Goal: Task Accomplishment & Management: Use online tool/utility

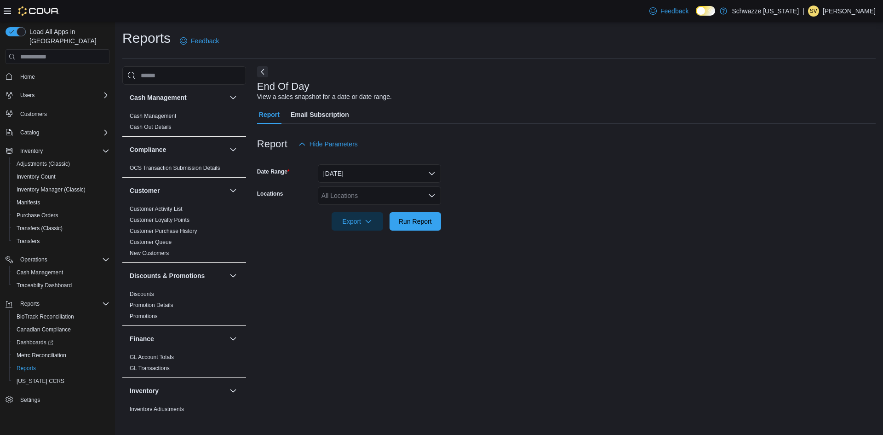
click at [370, 188] on div "All Locations" at bounding box center [379, 195] width 123 height 18
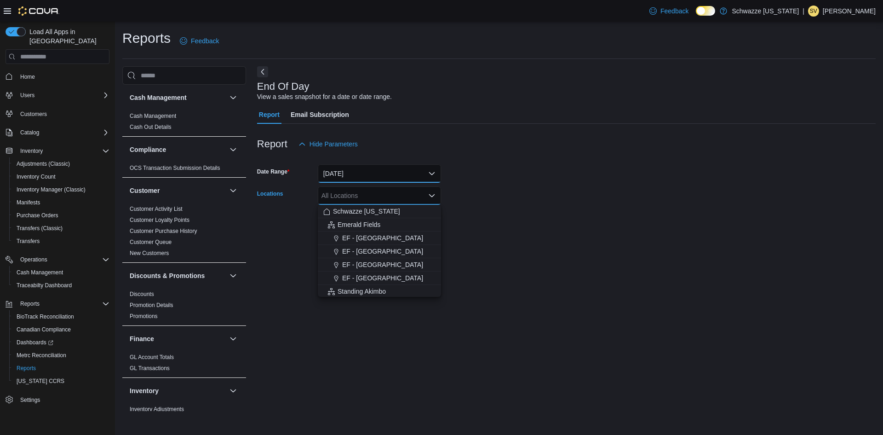
click at [363, 174] on button "[DATE]" at bounding box center [379, 173] width 123 height 18
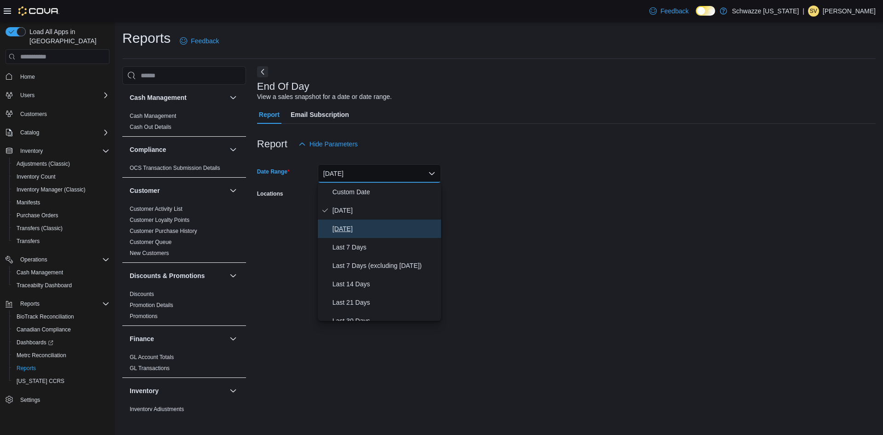
click at [349, 230] on span "[DATE]" at bounding box center [385, 228] width 105 height 11
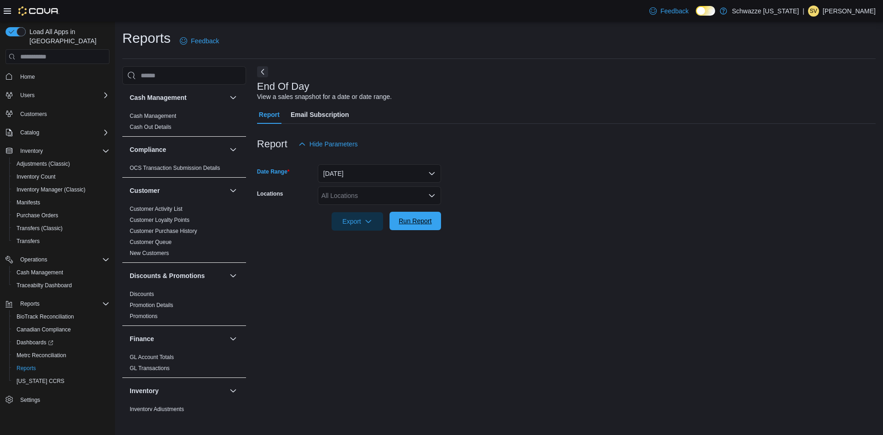
click at [415, 218] on span "Run Report" at bounding box center [415, 220] width 33 height 9
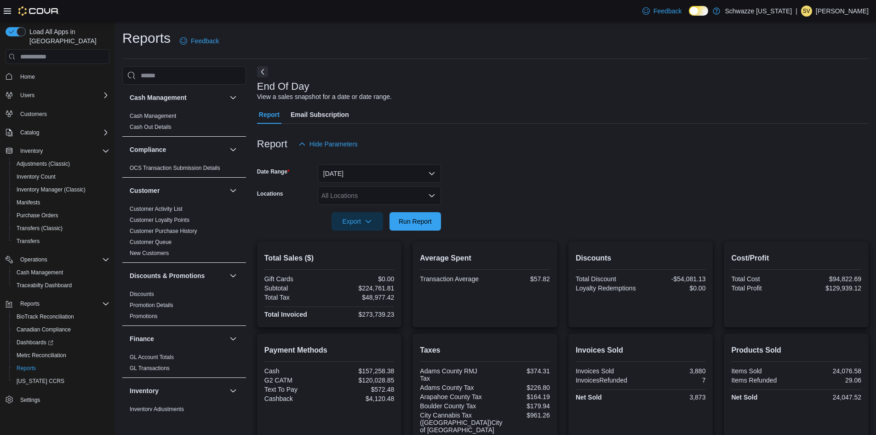
click at [380, 190] on div "All Locations" at bounding box center [379, 195] width 123 height 18
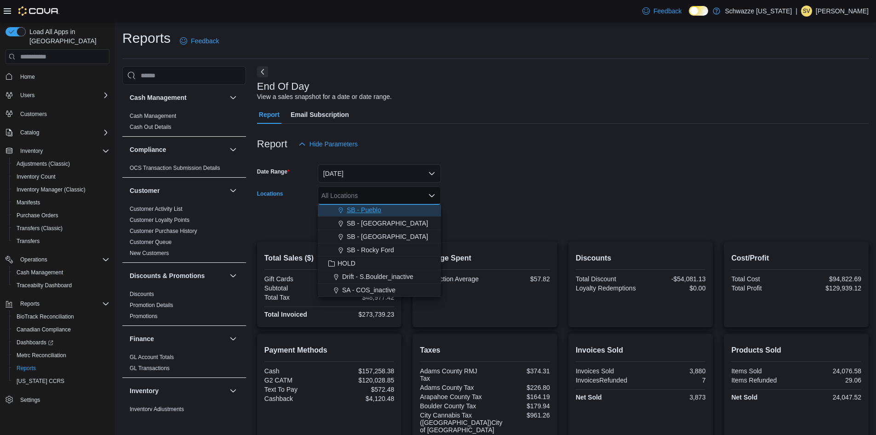
click at [377, 207] on span "SB - Pueblo" at bounding box center [364, 209] width 34 height 9
click at [487, 215] on form "Date Range [DATE] Locations SB - [GEOGRAPHIC_DATA] Combo box. Selected. SB - Pu…" at bounding box center [563, 191] width 612 height 77
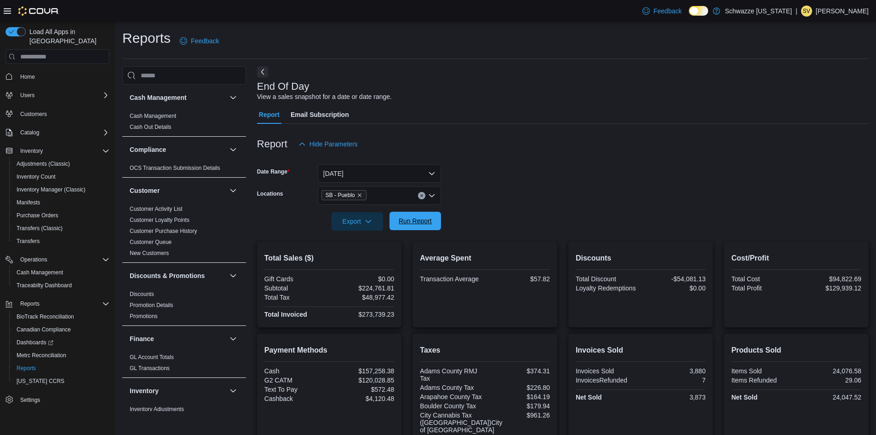
click at [424, 222] on span "Run Report" at bounding box center [415, 220] width 33 height 9
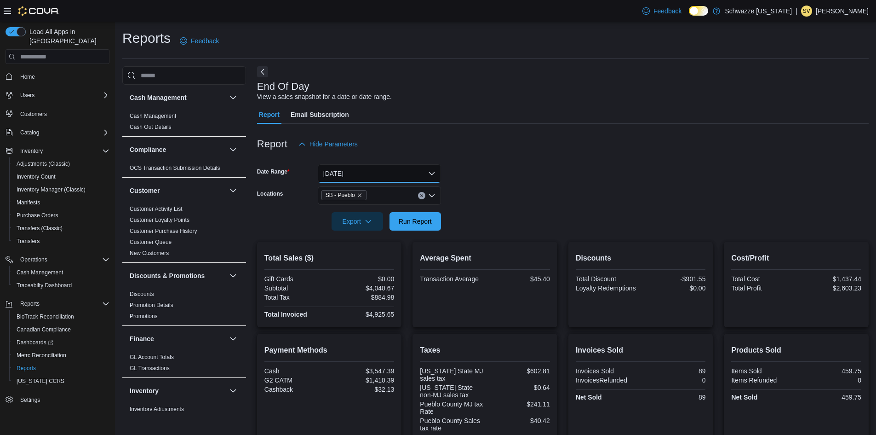
click at [411, 168] on button "[DATE]" at bounding box center [379, 173] width 123 height 18
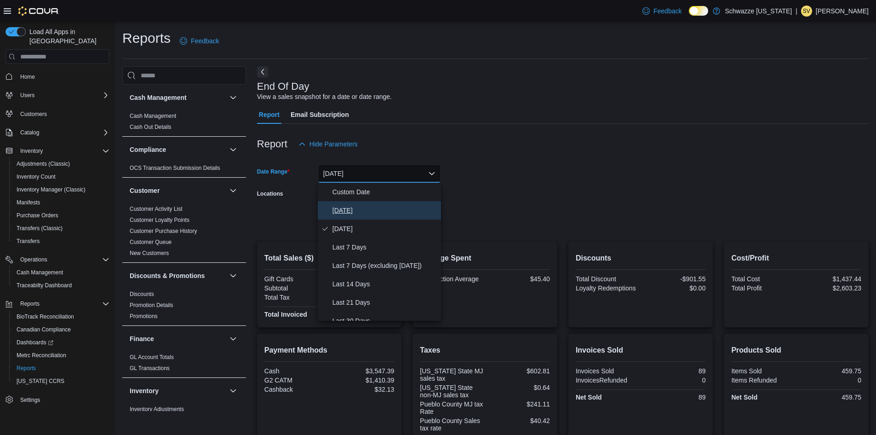
click at [362, 214] on span "[DATE]" at bounding box center [385, 210] width 105 height 11
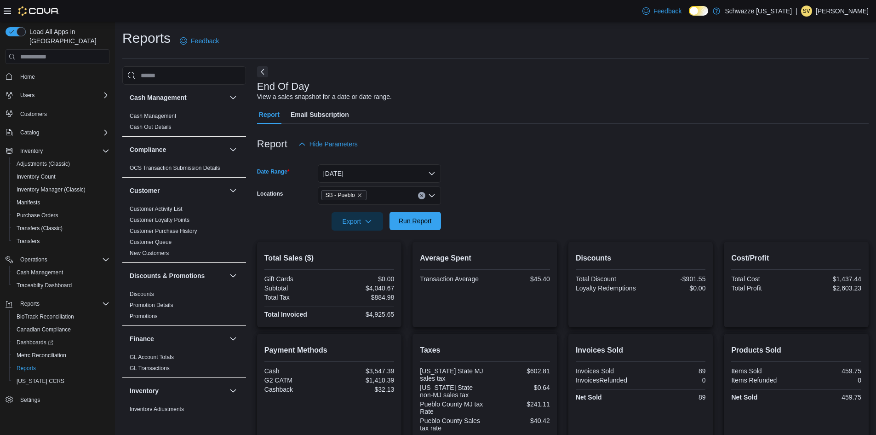
click at [414, 221] on span "Run Report" at bounding box center [415, 220] width 33 height 9
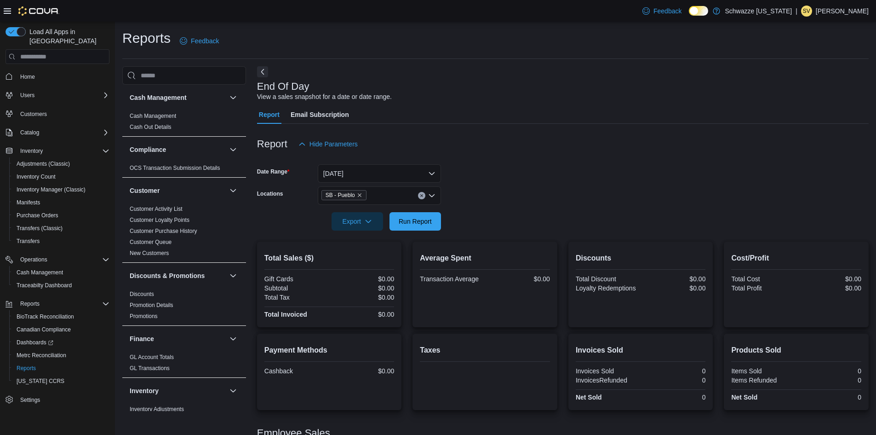
click at [576, 154] on div at bounding box center [563, 158] width 612 height 11
click at [556, 170] on form "Date Range [DATE] Locations SB - Pueblo Export Run Report" at bounding box center [563, 191] width 612 height 77
click at [532, 154] on div at bounding box center [563, 158] width 612 height 11
click at [390, 170] on button "[DATE]" at bounding box center [379, 173] width 123 height 18
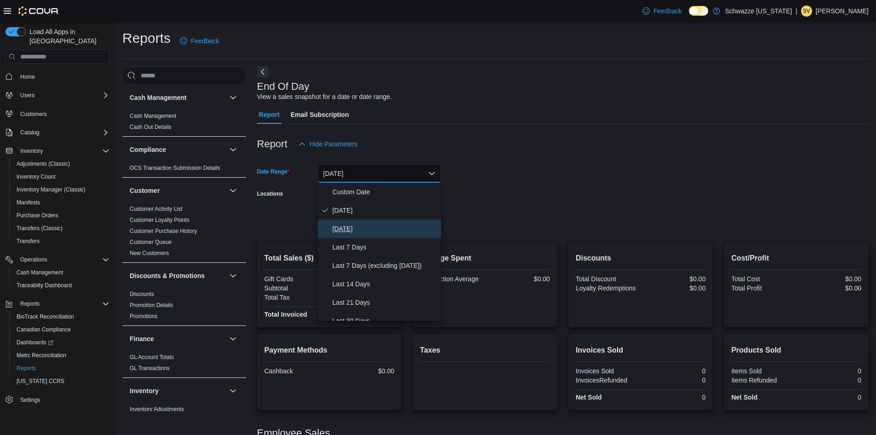
click at [338, 231] on span "[DATE]" at bounding box center [385, 228] width 105 height 11
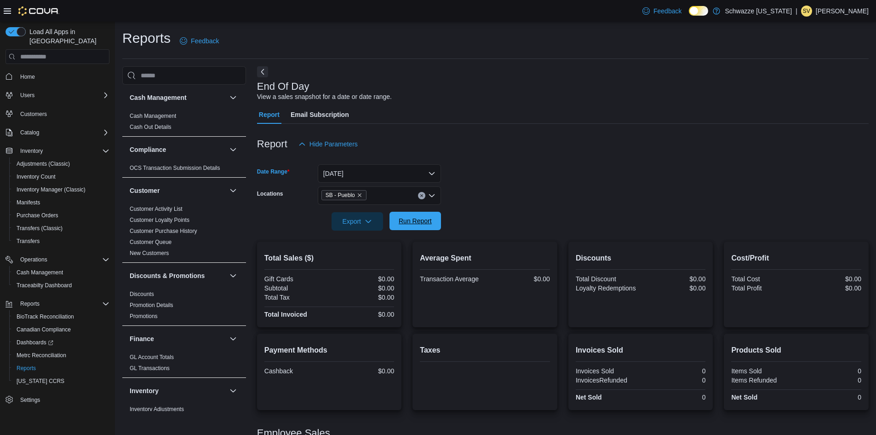
click at [415, 225] on span "Run Report" at bounding box center [415, 220] width 33 height 9
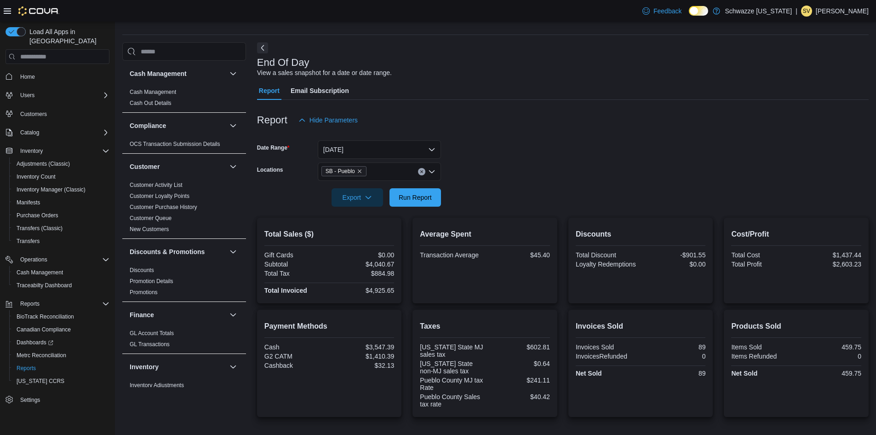
scroll to position [46, 0]
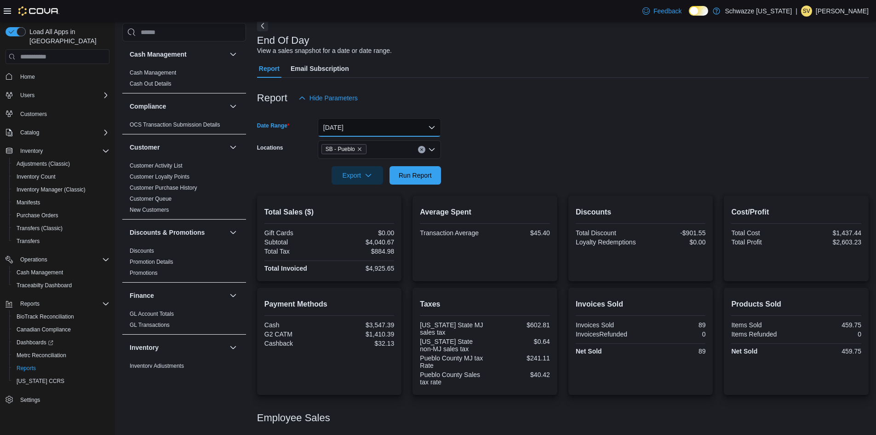
click at [367, 129] on button "[DATE]" at bounding box center [379, 127] width 123 height 18
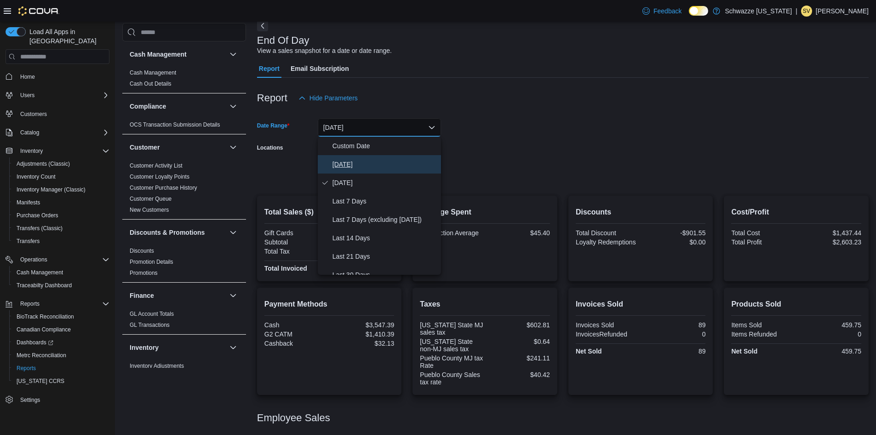
click at [340, 166] on span "[DATE]" at bounding box center [385, 164] width 105 height 11
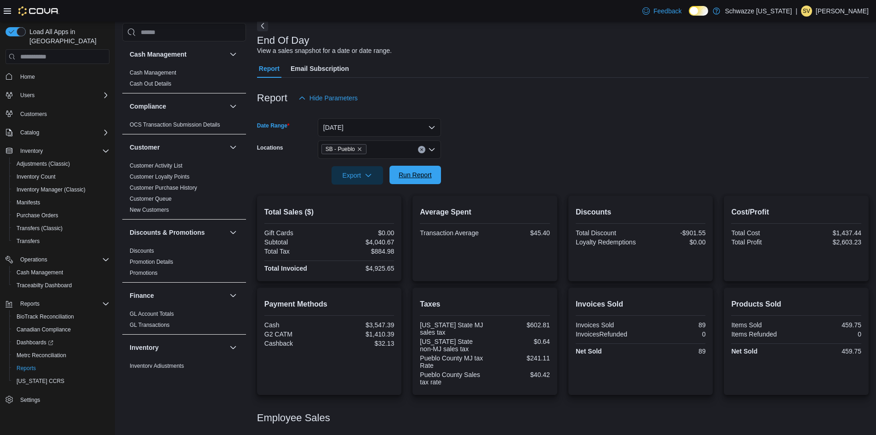
click at [410, 177] on span "Run Report" at bounding box center [415, 174] width 33 height 9
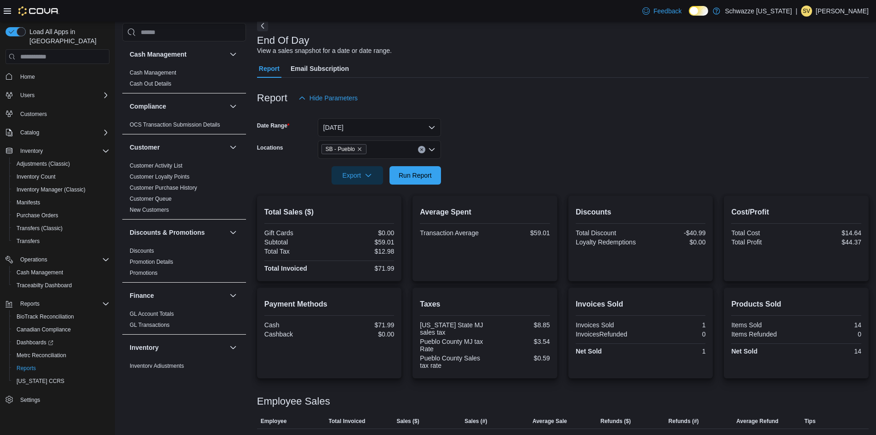
scroll to position [66, 0]
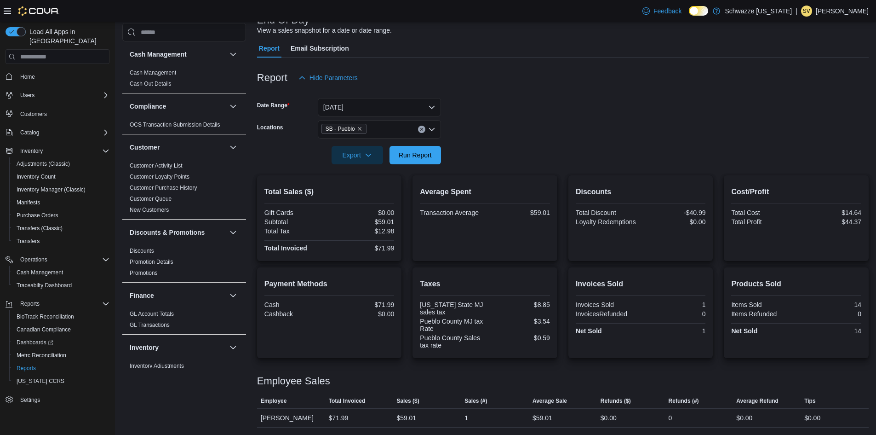
click at [560, 98] on form "Date Range [DATE] Locations SB - Pueblo Export Run Report" at bounding box center [563, 125] width 612 height 77
